Goal: Transaction & Acquisition: Purchase product/service

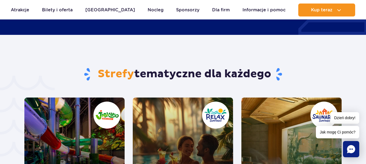
scroll to position [1154, 0]
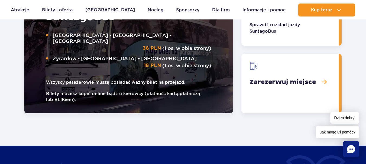
scroll to position [812, 0]
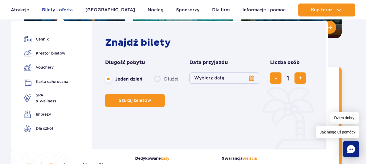
click at [56, 9] on link "Bilety i oferta" at bounding box center [57, 10] width 31 height 13
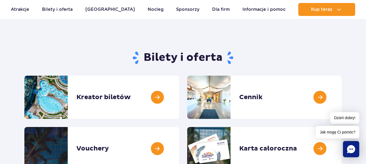
scroll to position [54, 0]
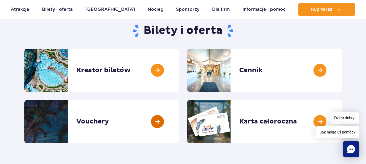
click at [179, 123] on link at bounding box center [179, 121] width 0 height 43
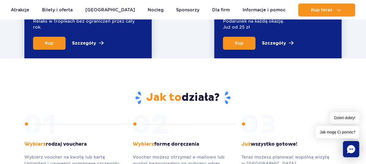
scroll to position [244, 0]
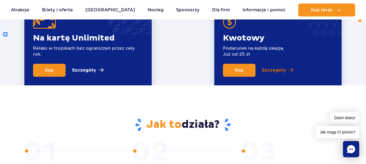
click at [278, 71] on p "Szczegóły" at bounding box center [274, 70] width 24 height 6
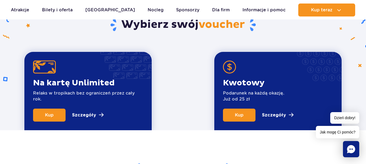
scroll to position [172, 0]
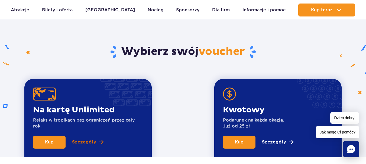
click at [92, 140] on p "Szczegóły" at bounding box center [84, 142] width 24 height 6
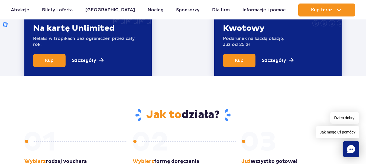
scroll to position [199, 0]
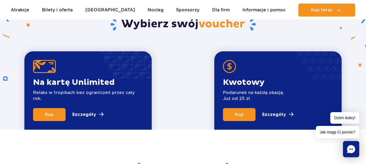
click at [92, 113] on p "Szczegóły" at bounding box center [84, 114] width 24 height 6
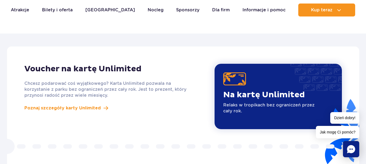
scroll to position [470, 0]
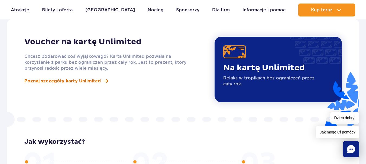
click at [103, 79] on span at bounding box center [105, 81] width 5 height 5
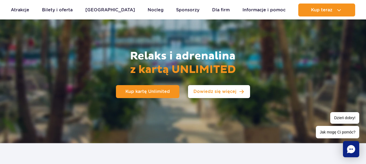
click at [219, 93] on span "Dowiedz się więcej" at bounding box center [214, 92] width 43 height 4
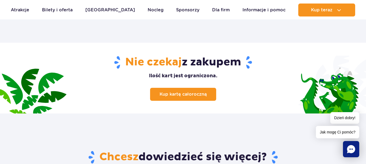
scroll to position [712, 0]
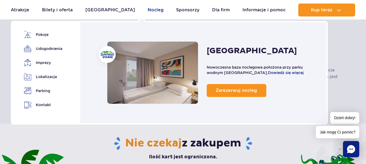
click at [147, 11] on link "Nocleg" at bounding box center [155, 10] width 16 height 13
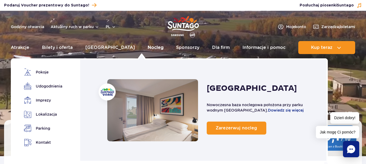
click at [147, 47] on link "Nocleg" at bounding box center [155, 47] width 16 height 13
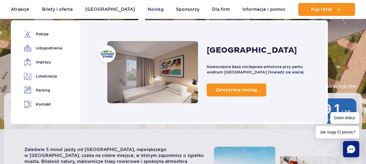
click at [147, 8] on link "Nocleg" at bounding box center [155, 9] width 16 height 13
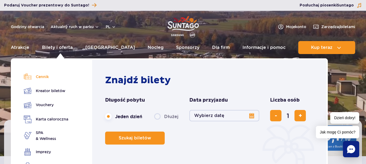
click at [41, 80] on link "Cennik" at bounding box center [46, 77] width 44 height 8
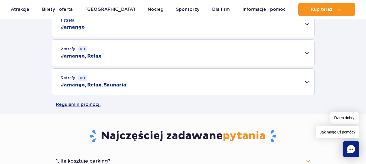
scroll to position [216, 0]
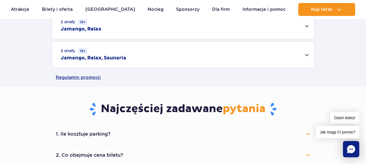
click at [307, 54] on div "3 strefy 16+ Jamango, Relax, Saunaria" at bounding box center [183, 55] width 262 height 26
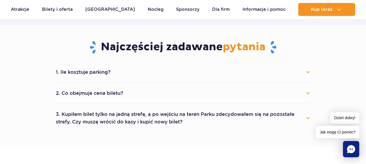
scroll to position [379, 0]
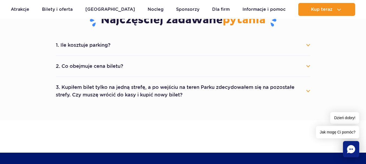
click at [307, 44] on button "1. Ile kosztuje parking?" at bounding box center [183, 45] width 254 height 12
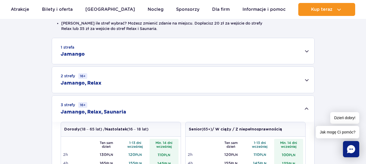
scroll to position [189, 0]
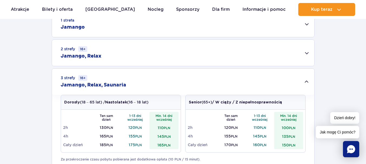
click at [308, 81] on div "3 strefy 16+ Jamango, Relax, Saunaria" at bounding box center [183, 82] width 262 height 26
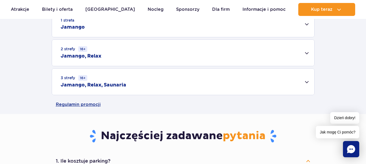
click at [307, 81] on div "3 strefy 16+ Jamango, Relax, Saunaria" at bounding box center [183, 82] width 262 height 26
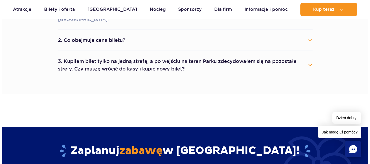
scroll to position [514, 0]
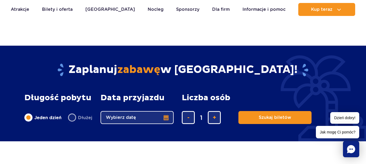
click at [165, 111] on button "Wybierz datę" at bounding box center [136, 117] width 73 height 13
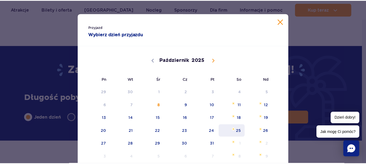
scroll to position [27, 0]
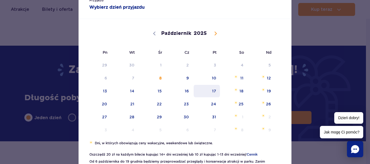
click at [211, 90] on span "17" at bounding box center [206, 91] width 27 height 12
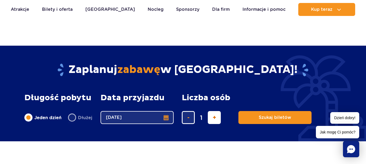
click at [212, 118] on span "dodaj bilet" at bounding box center [214, 118] width 4 height 0
type input "3"
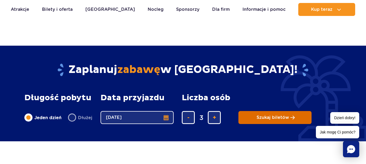
click at [287, 111] on button "Szukaj biletów" at bounding box center [274, 117] width 73 height 13
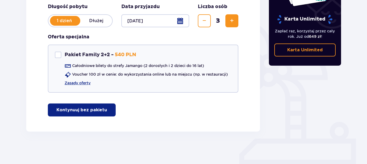
scroll to position [87, 0]
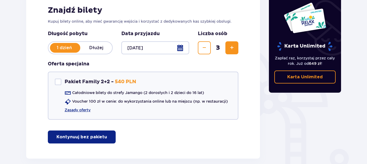
drag, startPoint x: 88, startPoint y: 137, endPoint x: 104, endPoint y: 127, distance: 18.7
click at [88, 136] on p "Kontynuuj bez pakietu" at bounding box center [82, 137] width 51 height 6
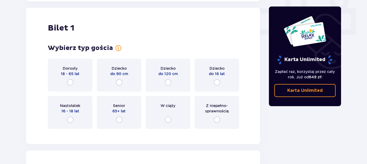
scroll to position [246, 0]
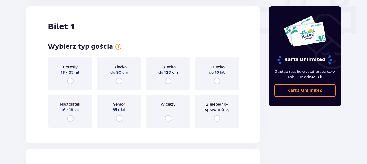
click at [71, 81] on input "radio" at bounding box center [70, 81] width 6 height 6
radio input "true"
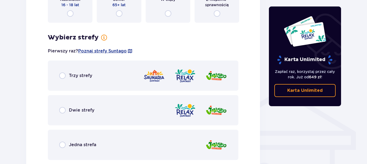
scroll to position [405, 0]
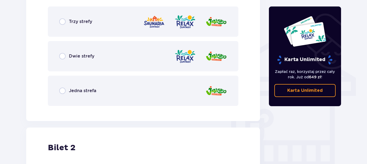
click at [62, 22] on input "radio" at bounding box center [62, 21] width 6 height 6
radio input "true"
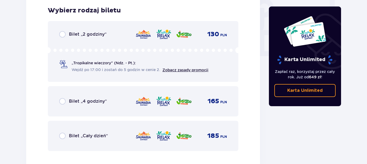
scroll to position [543, 0]
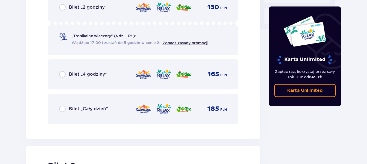
click at [62, 109] on input "radio" at bounding box center [62, 109] width 6 height 6
radio input "true"
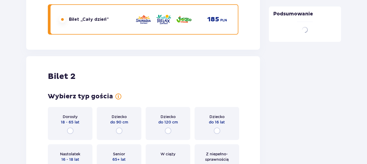
scroll to position [682, 0]
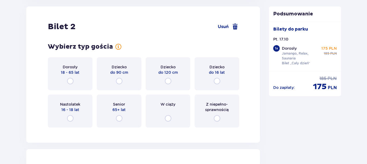
click at [70, 80] on input "radio" at bounding box center [70, 81] width 6 height 6
radio input "true"
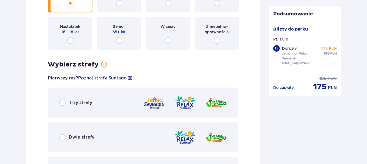
scroll to position [787, 0]
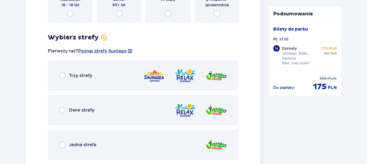
drag, startPoint x: 61, startPoint y: 75, endPoint x: 116, endPoint y: 117, distance: 69.4
click at [61, 75] on input "radio" at bounding box center [62, 76] width 6 height 6
radio input "true"
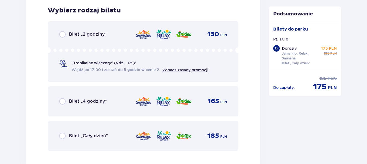
scroll to position [1006, 0]
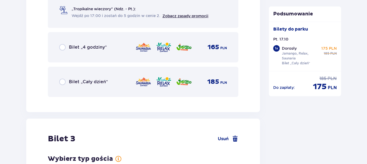
drag, startPoint x: 63, startPoint y: 82, endPoint x: 128, endPoint y: 135, distance: 83.4
click at [63, 83] on input "radio" at bounding box center [62, 82] width 6 height 6
radio input "true"
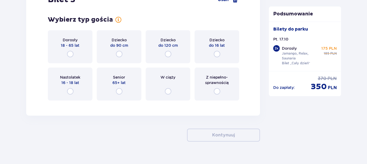
scroll to position [1091, 0]
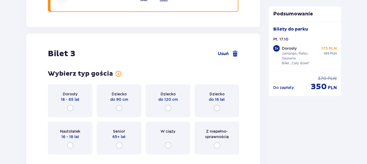
click at [70, 107] on input "radio" at bounding box center [70, 108] width 6 height 6
radio input "true"
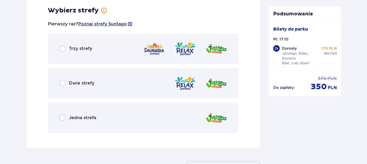
scroll to position [1223, 0]
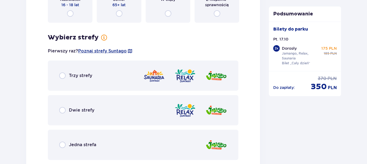
click at [64, 76] on input "radio" at bounding box center [62, 76] width 6 height 6
radio input "true"
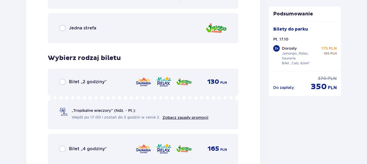
scroll to position [1394, 0]
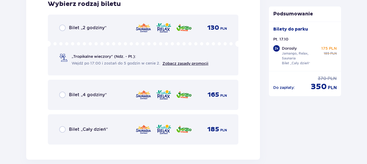
click at [62, 129] on input "radio" at bounding box center [62, 129] width 6 height 6
radio input "true"
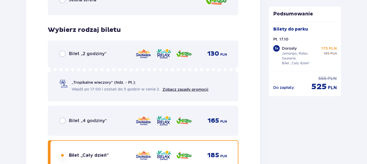
scroll to position [1287, 0]
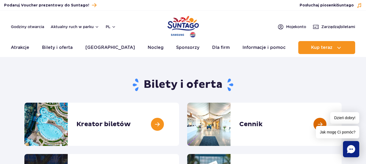
scroll to position [27, 0]
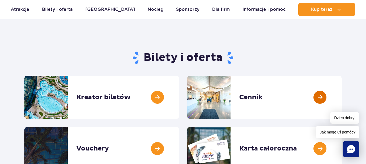
click at [341, 96] on link at bounding box center [341, 97] width 0 height 43
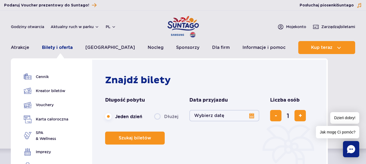
click at [62, 46] on link "Bilety i oferta" at bounding box center [57, 47] width 31 height 13
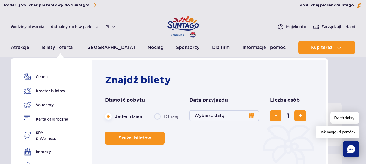
click at [251, 115] on button "Wybierz datę" at bounding box center [224, 115] width 70 height 11
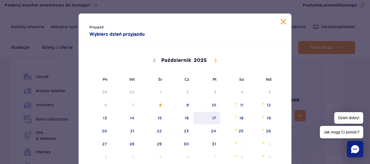
click at [212, 117] on span "17" at bounding box center [206, 118] width 27 height 12
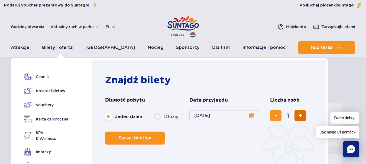
click at [299, 116] on span "dodaj bilet" at bounding box center [300, 116] width 4 height 0
type input "3"
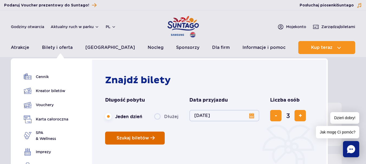
click at [144, 138] on span "Szukaj biletów" at bounding box center [132, 138] width 32 height 5
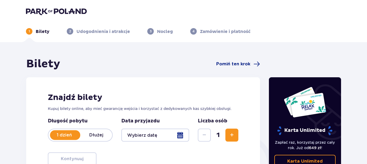
type input "[DATE]"
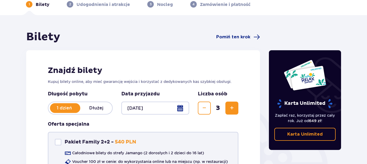
scroll to position [81, 0]
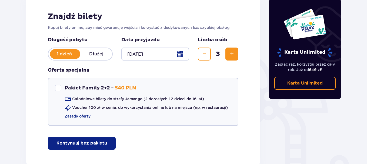
click at [94, 142] on p "Kontynuuj bez pakietu" at bounding box center [82, 143] width 51 height 6
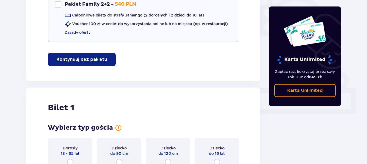
scroll to position [192, 0]
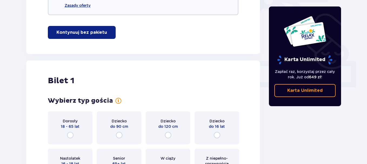
click at [70, 134] on input "radio" at bounding box center [70, 135] width 6 height 6
radio input "true"
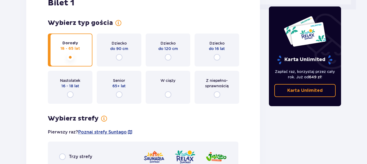
scroll to position [324, 0]
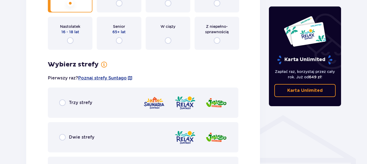
click at [63, 103] on input "radio" at bounding box center [62, 103] width 6 height 6
radio input "true"
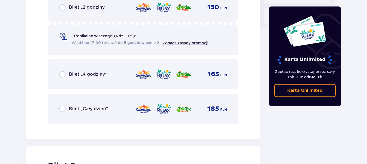
scroll to position [516, 0]
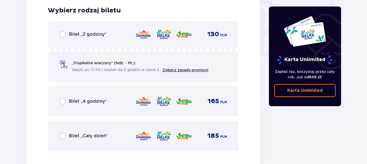
click at [62, 136] on input "radio" at bounding box center [62, 136] width 6 height 6
radio input "true"
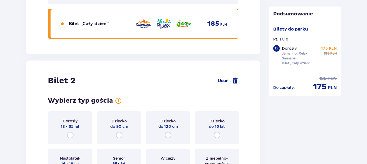
scroll to position [682, 0]
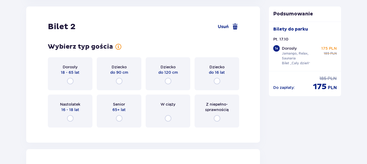
click at [70, 80] on input "radio" at bounding box center [70, 81] width 6 height 6
radio input "true"
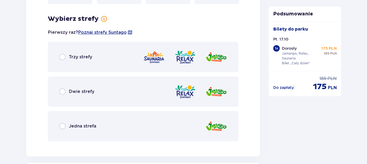
scroll to position [814, 0]
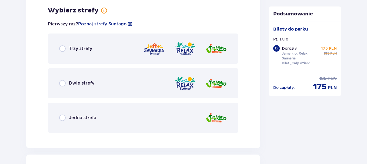
click at [62, 48] on input "radio" at bounding box center [62, 48] width 6 height 6
radio input "true"
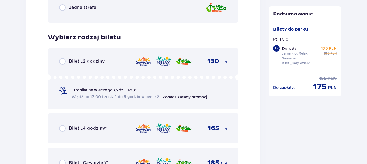
scroll to position [979, 0]
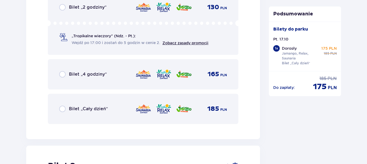
click at [62, 109] on input "radio" at bounding box center [62, 109] width 6 height 6
radio input "true"
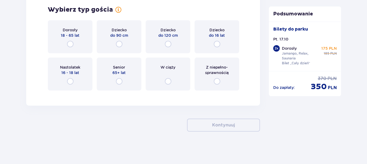
scroll to position [1101, 0]
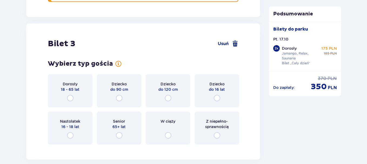
click at [70, 98] on input "radio" at bounding box center [70, 98] width 6 height 6
radio input "true"
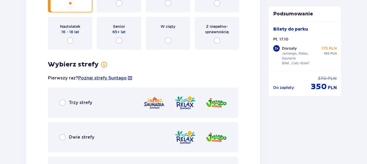
scroll to position [1223, 0]
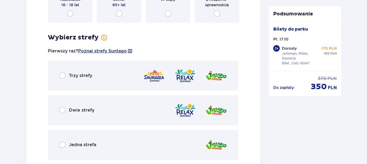
drag, startPoint x: 63, startPoint y: 77, endPoint x: 128, endPoint y: 96, distance: 68.5
click at [63, 77] on input "radio" at bounding box center [62, 76] width 6 height 6
radio input "true"
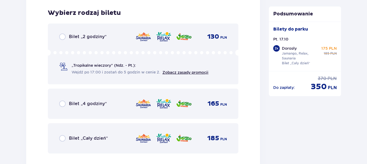
scroll to position [1387, 0]
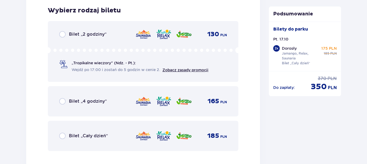
drag, startPoint x: 64, startPoint y: 136, endPoint x: 129, endPoint y: 135, distance: 64.9
click at [64, 136] on input "radio" at bounding box center [62, 136] width 6 height 6
radio input "true"
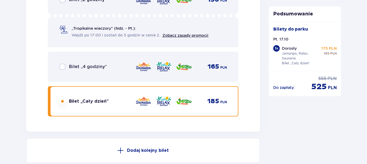
scroll to position [1503, 0]
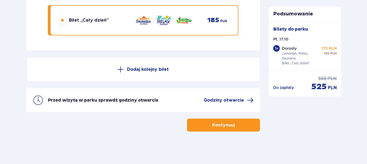
click at [232, 124] on button "Kontynuuj" at bounding box center [223, 125] width 73 height 13
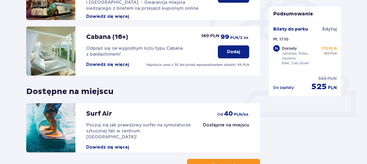
scroll to position [203, 0]
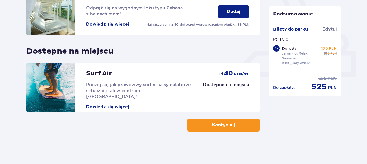
drag, startPoint x: 226, startPoint y: 126, endPoint x: 324, endPoint y: 152, distance: 101.5
click at [226, 126] on p "Kontynuuj" at bounding box center [223, 125] width 23 height 6
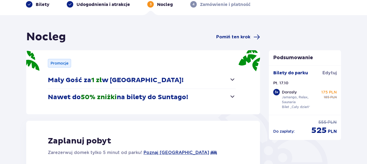
scroll to position [54, 0]
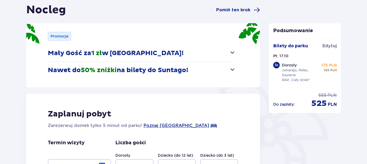
click at [232, 69] on span "button" at bounding box center [232, 69] width 6 height 6
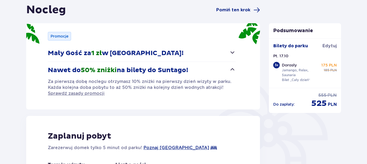
click at [232, 68] on span "button" at bounding box center [232, 69] width 6 height 6
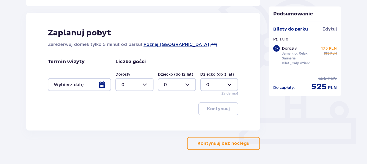
scroll to position [154, 0]
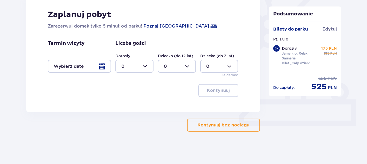
click at [234, 124] on p "Kontynuuj bez noclegu" at bounding box center [224, 125] width 52 height 6
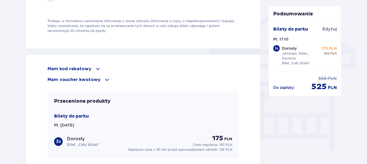
scroll to position [460, 0]
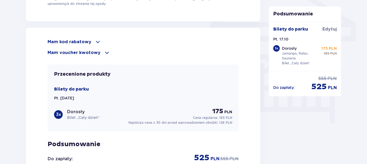
click at [96, 40] on span at bounding box center [98, 42] width 6 height 6
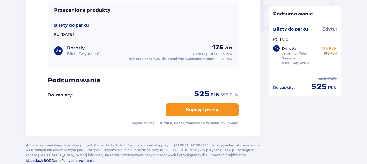
scroll to position [487, 0]
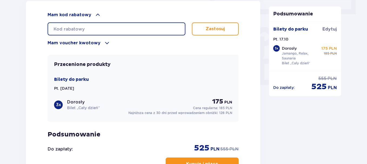
paste input "LDD80QDB6H2DLX"
type input "LDD80QDB6H2DLX"
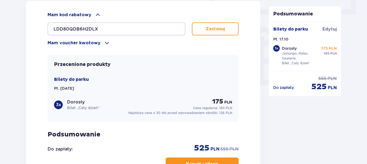
click at [214, 26] on p "Zastosuj" at bounding box center [215, 29] width 19 height 6
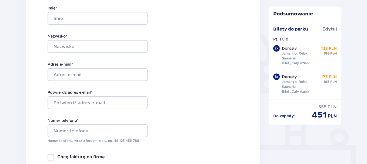
scroll to position [27, 0]
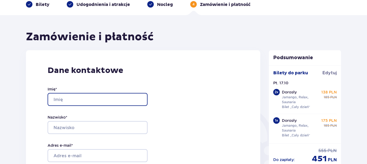
click at [78, 98] on input "Imię *" at bounding box center [98, 99] width 100 height 13
type input "Maria"
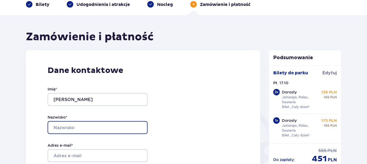
click at [82, 127] on input "Nazwisko *" at bounding box center [98, 127] width 100 height 13
type input "Koprowska"
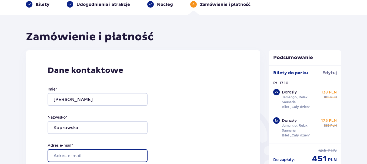
type input "[EMAIL_ADDRESS][DOMAIN_NAME]"
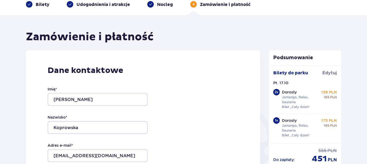
type input "[EMAIL_ADDRESS][DOMAIN_NAME]"
type input "691675209"
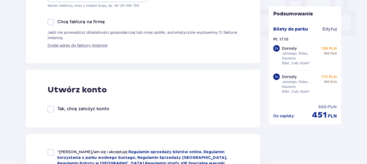
scroll to position [271, 0]
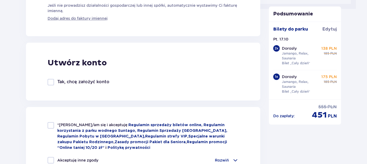
click at [52, 125] on div at bounding box center [51, 125] width 6 height 6
checkbox input "true"
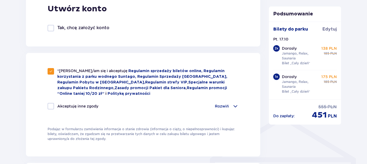
click at [235, 105] on span at bounding box center [235, 106] width 6 height 6
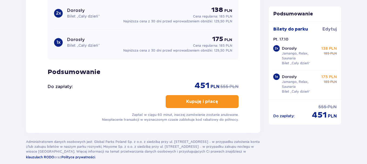
scroll to position [729, 0]
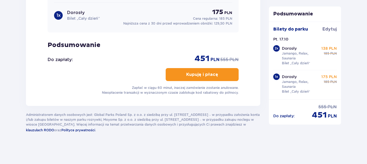
click at [205, 73] on p "Kupuję i płacę" at bounding box center [202, 75] width 32 height 6
